Goal: Browse casually: Explore the website without a specific task or goal

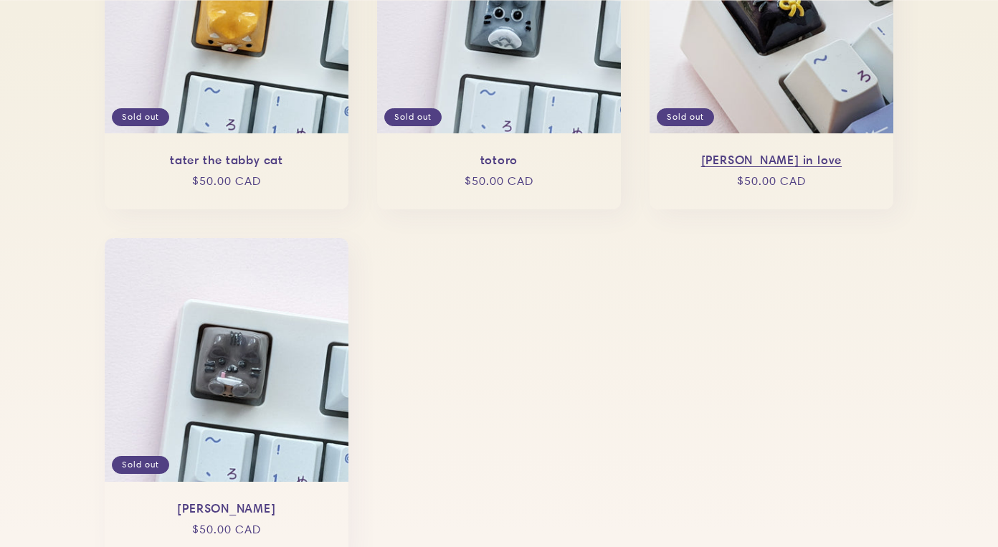
scroll to position [1827, 0]
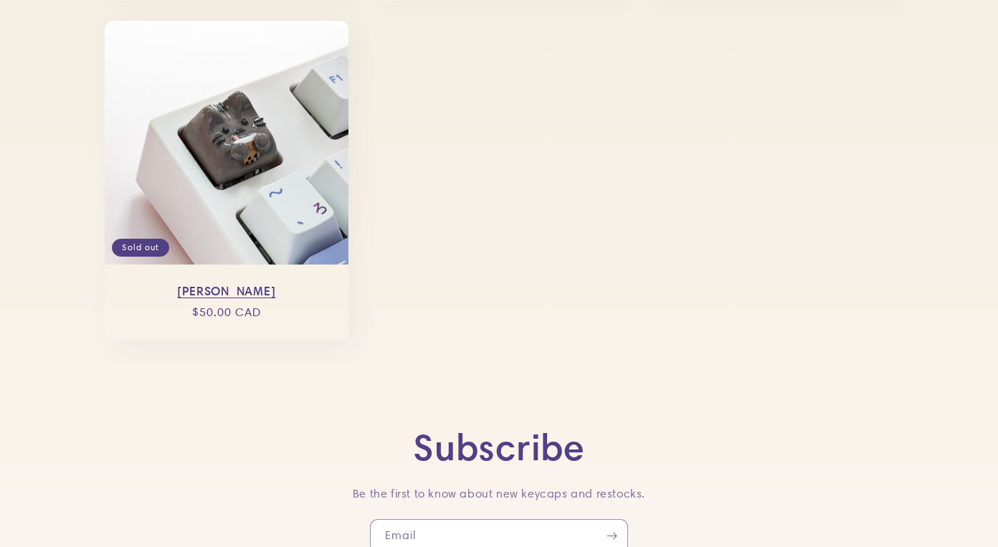
click at [300, 284] on link "boba pusheen" at bounding box center [226, 291] width 215 height 15
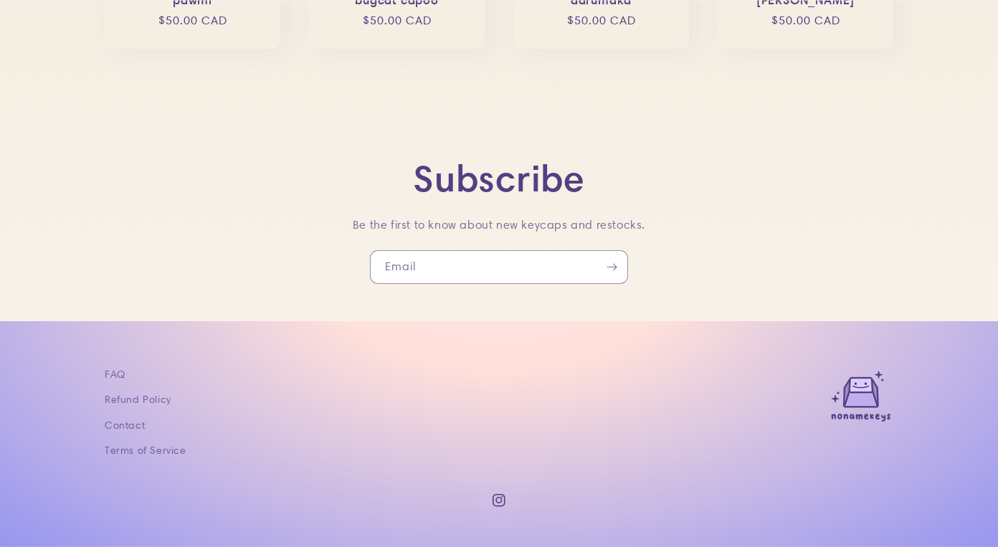
scroll to position [1320, 0]
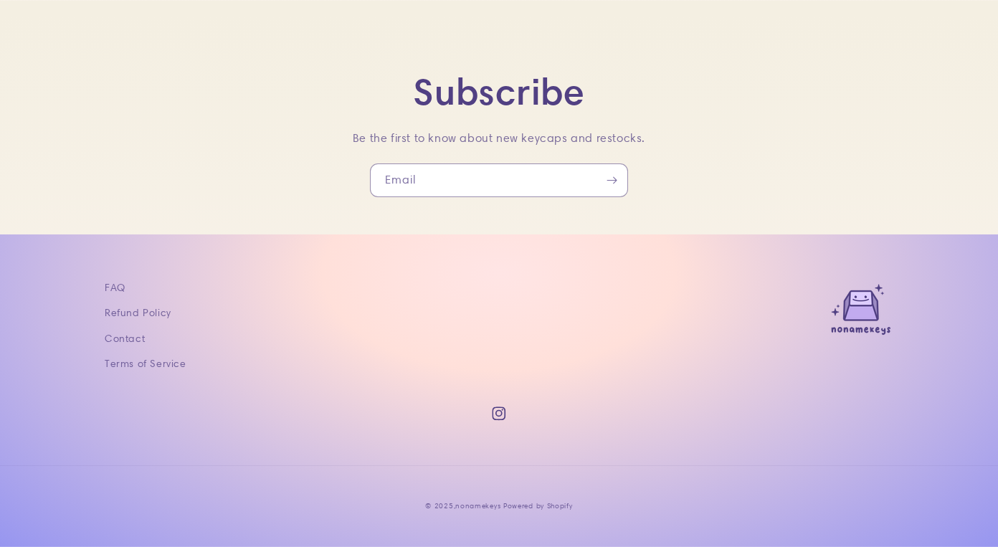
click at [503, 410] on icon at bounding box center [499, 414] width 14 height 14
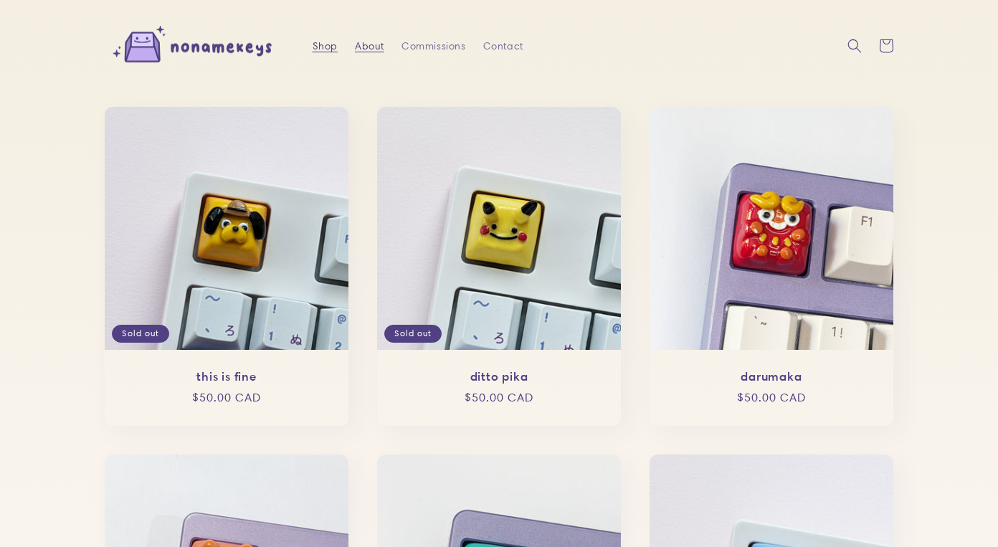
click at [355, 39] on span "About" at bounding box center [369, 45] width 29 height 13
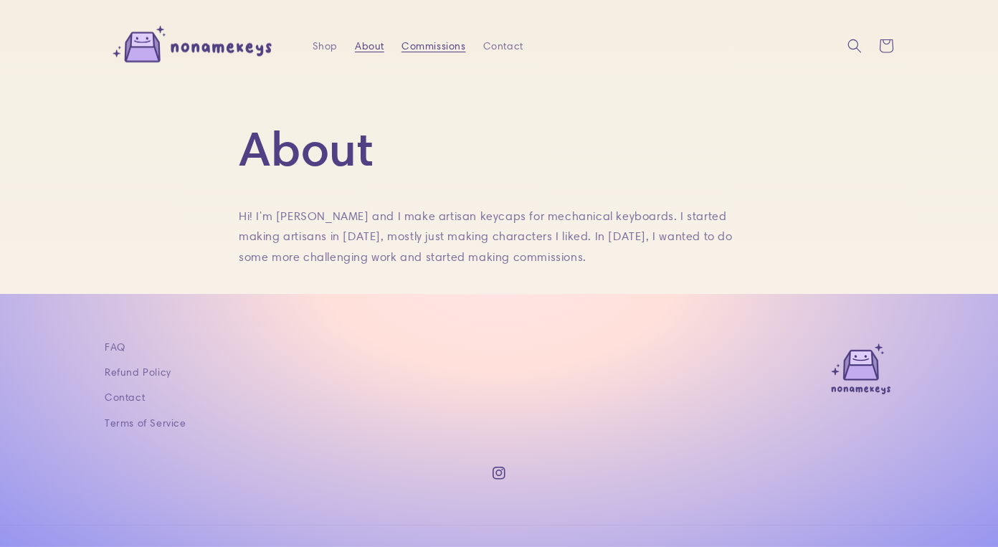
click at [426, 39] on span "Commissions" at bounding box center [434, 45] width 65 height 13
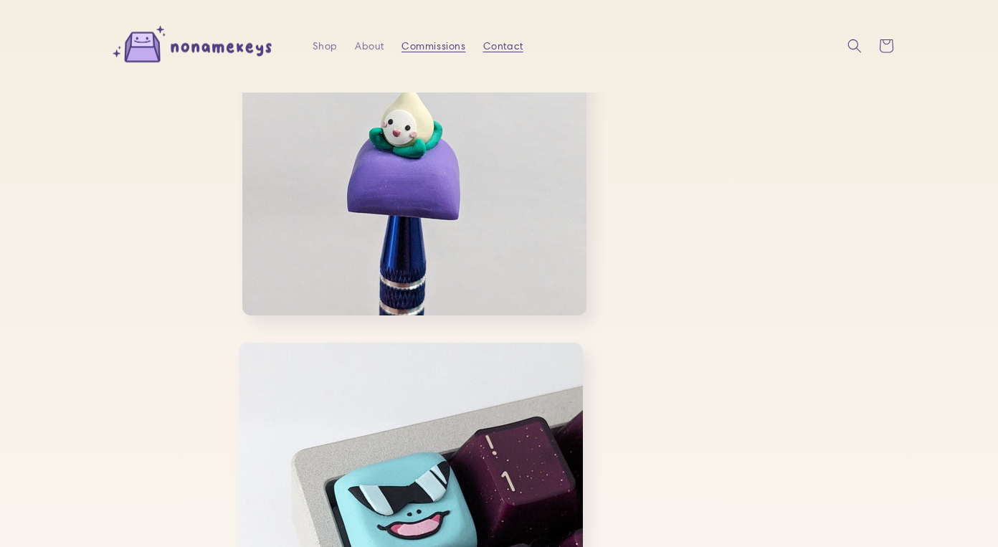
scroll to position [209, 0]
